Goal: Task Accomplishment & Management: Manage account settings

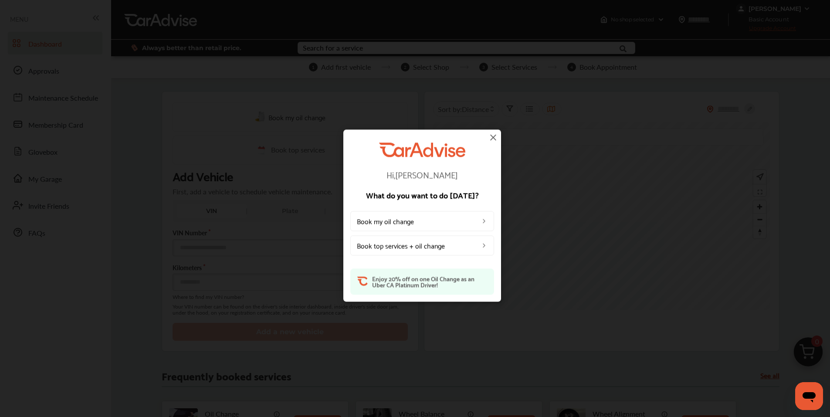
click at [494, 139] on img at bounding box center [493, 137] width 10 height 10
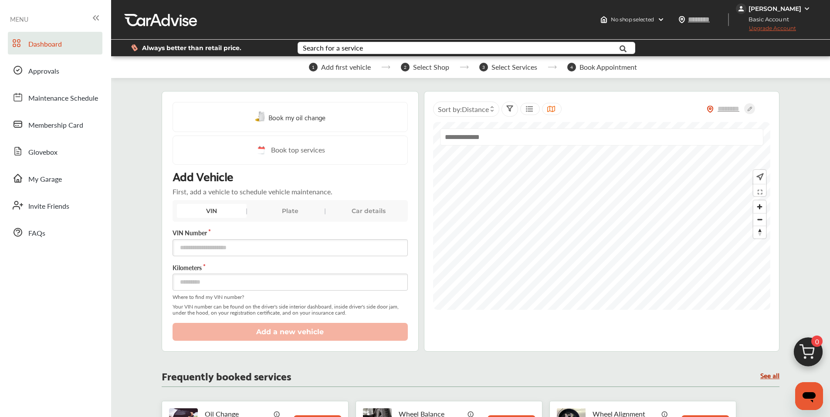
click at [762, 11] on div "[PERSON_NAME]" at bounding box center [775, 9] width 53 height 8
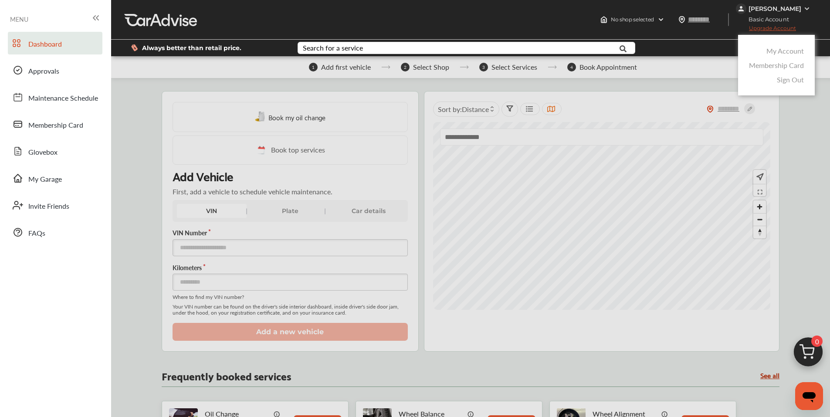
click at [775, 51] on link "My Account" at bounding box center [785, 51] width 37 height 10
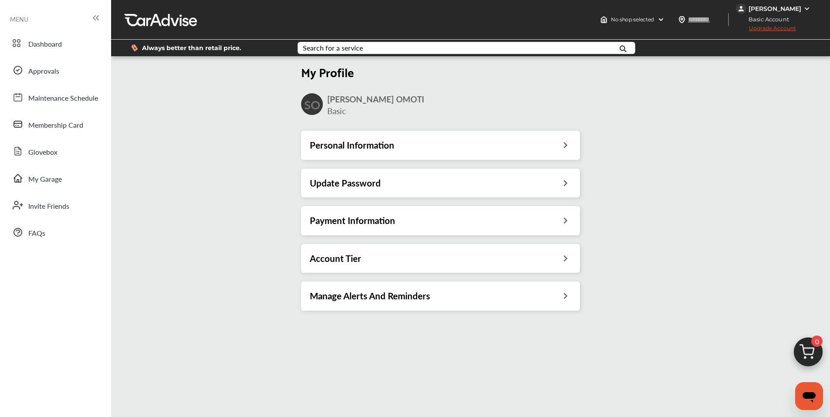
click at [344, 224] on h3 "Payment Information" at bounding box center [352, 220] width 85 height 11
